Goal: Complete application form

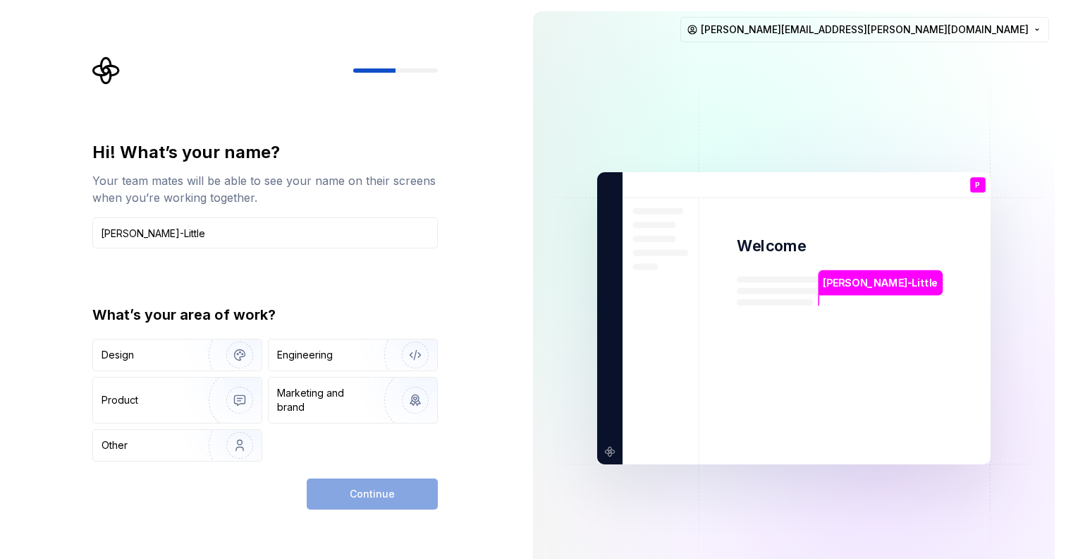
type input "[PERSON_NAME]-Little"
click at [372, 492] on div "Continue" at bounding box center [372, 493] width 131 height 31
click at [236, 444] on img "button" at bounding box center [230, 445] width 90 height 95
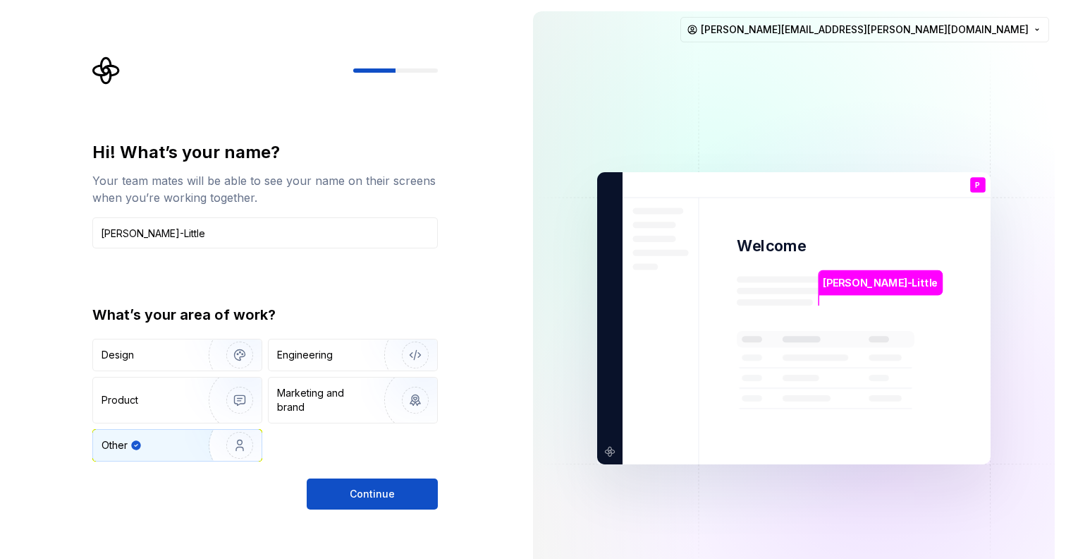
click at [347, 499] on button "Continue" at bounding box center [372, 493] width 131 height 31
